Goal: Check status: Check status

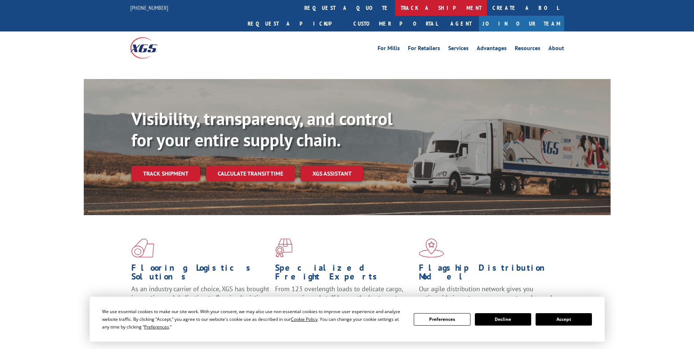
click at [395, 7] on link "track a shipment" at bounding box center [441, 8] width 92 height 16
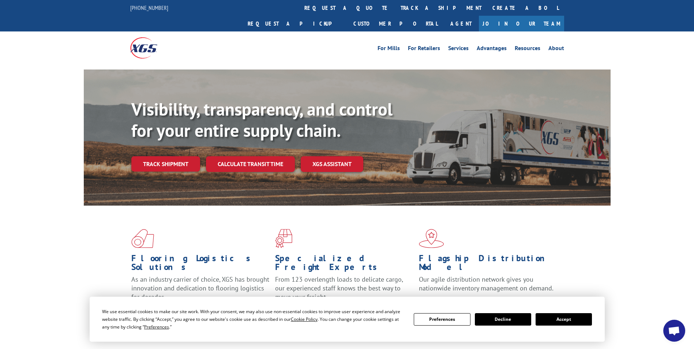
click at [550, 319] on button "Accept" at bounding box center [564, 319] width 56 height 12
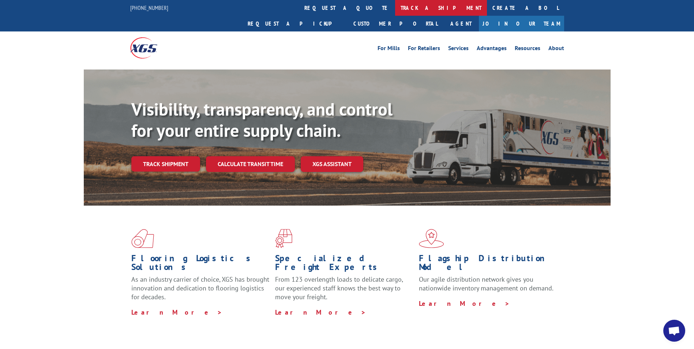
click at [395, 8] on link "track a shipment" at bounding box center [441, 8] width 92 height 16
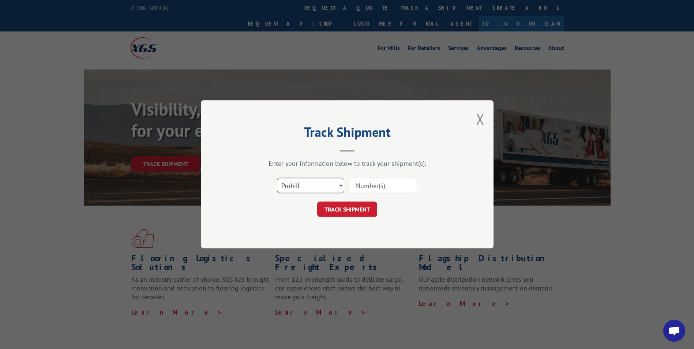
click at [315, 186] on select "Select category... Probill BOL PO" at bounding box center [310, 185] width 67 height 15
select select "po"
click at [277, 178] on select "Select category... Probill BOL PO" at bounding box center [310, 185] width 67 height 15
paste input "16575942"
type input "16575942"
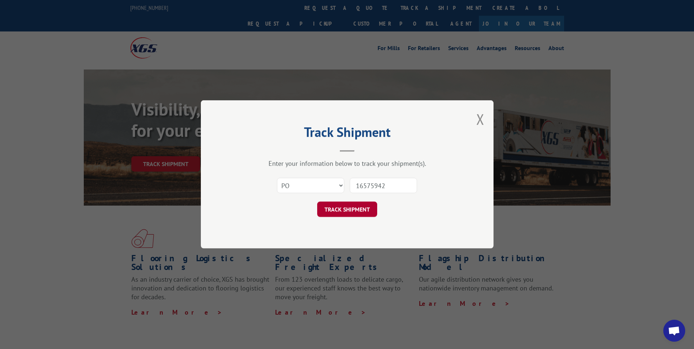
click at [355, 209] on button "TRACK SHIPMENT" at bounding box center [347, 209] width 60 height 15
